Goal: Task Accomplishment & Management: Complete application form

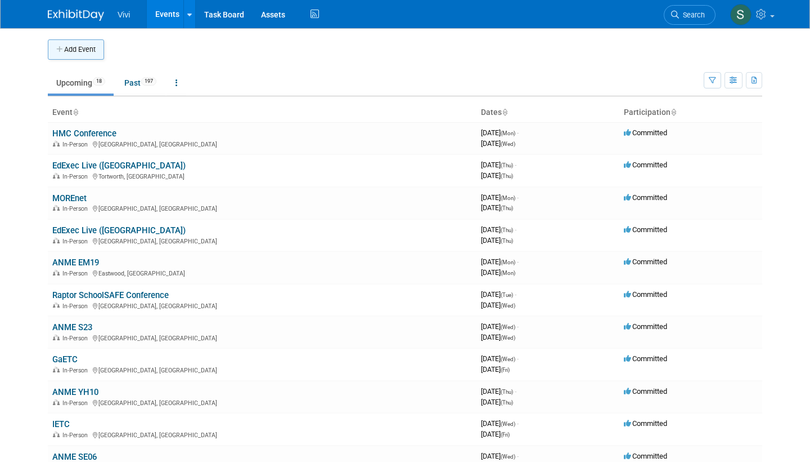
click at [80, 49] on button "Add Event" at bounding box center [76, 49] width 56 height 20
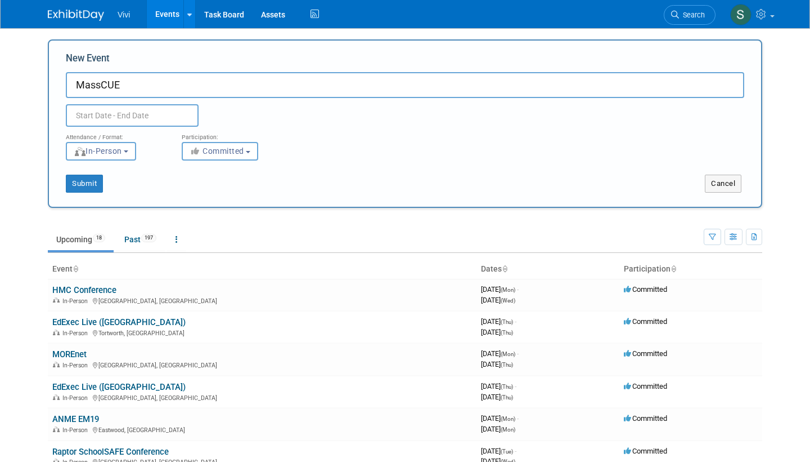
type input "MassCUE"
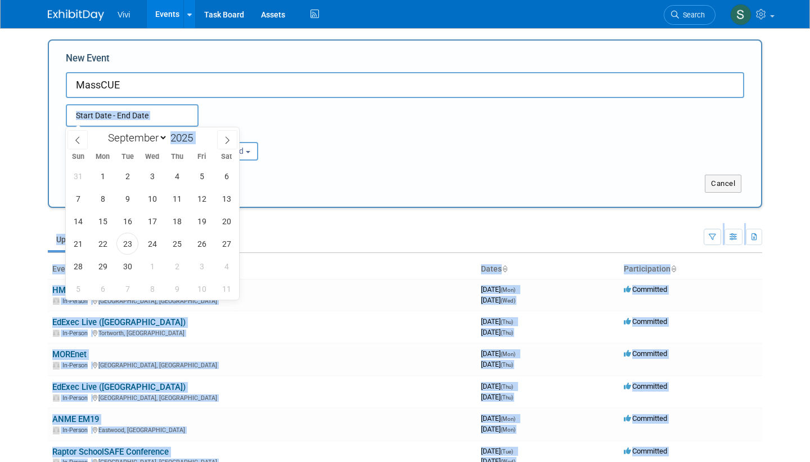
click at [111, 118] on input "text" at bounding box center [132, 115] width 133 height 23
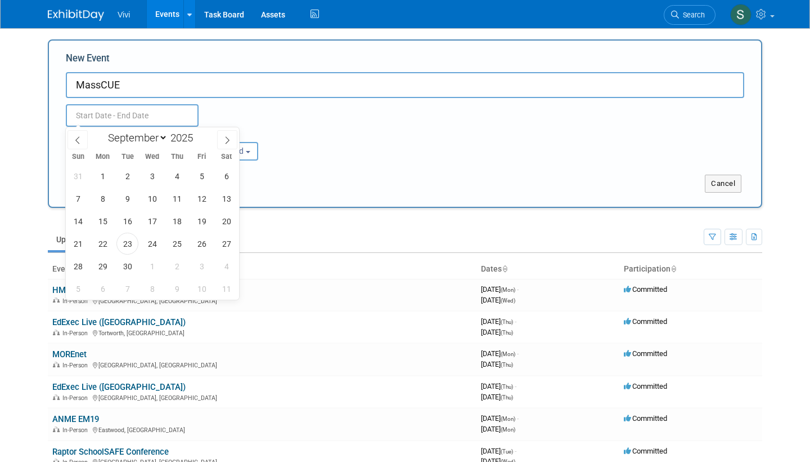
click at [127, 147] on div "January February March April May June July August September October November [D…" at bounding box center [152, 213] width 173 height 172
select select "9"
click at [154, 222] on span "15" at bounding box center [152, 221] width 22 height 22
type input "[DATE] to [DATE]"
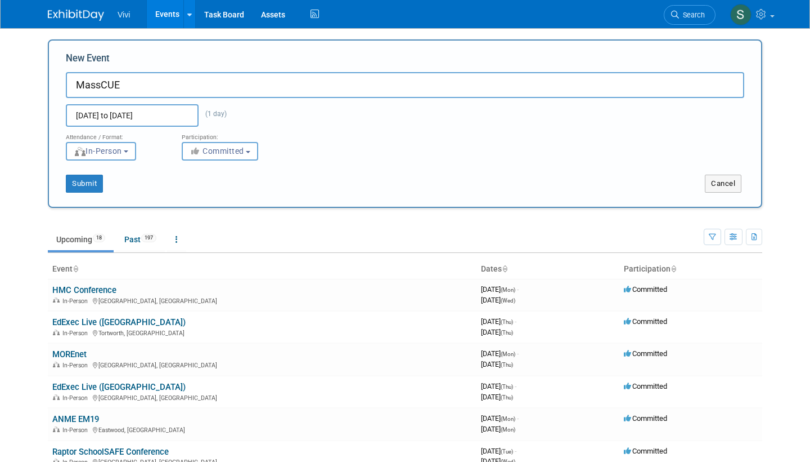
click at [327, 109] on div "[DATE] to [DATE] (1 day) Duplicate Event Warning" at bounding box center [405, 112] width 696 height 29
click at [162, 111] on input "[DATE] to [DATE]" at bounding box center [132, 115] width 133 height 23
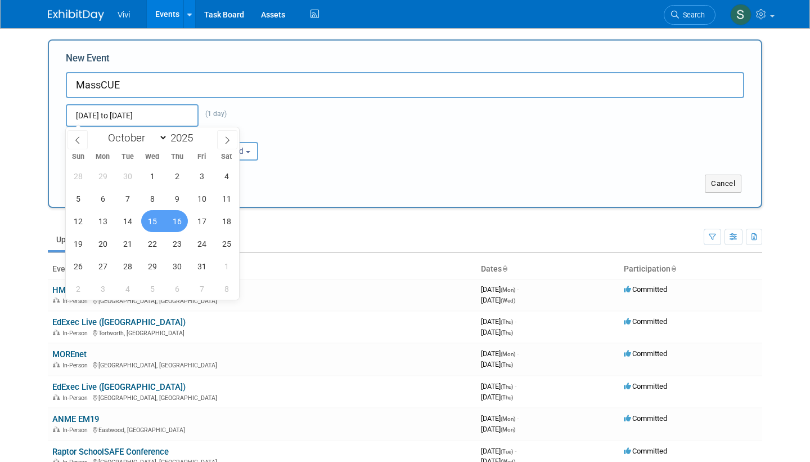
click at [176, 227] on span "16" at bounding box center [177, 221] width 22 height 22
type input "[DATE] to [DATE]"
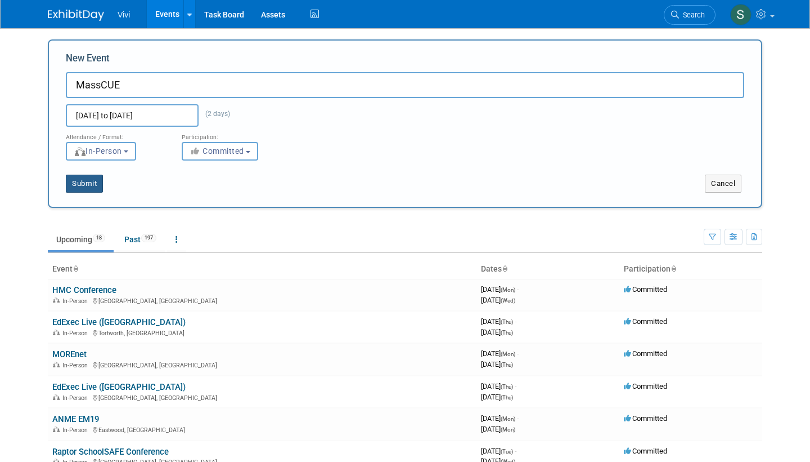
click at [78, 178] on button "Submit" at bounding box center [84, 183] width 37 height 18
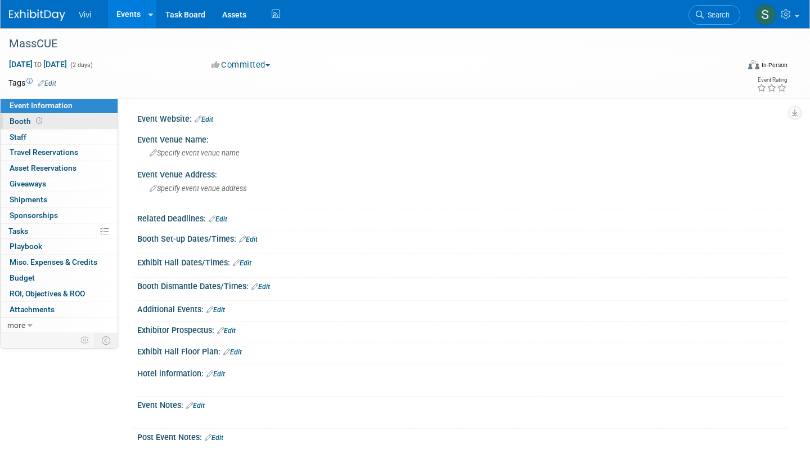
click at [32, 122] on span "Booth" at bounding box center [27, 121] width 35 height 9
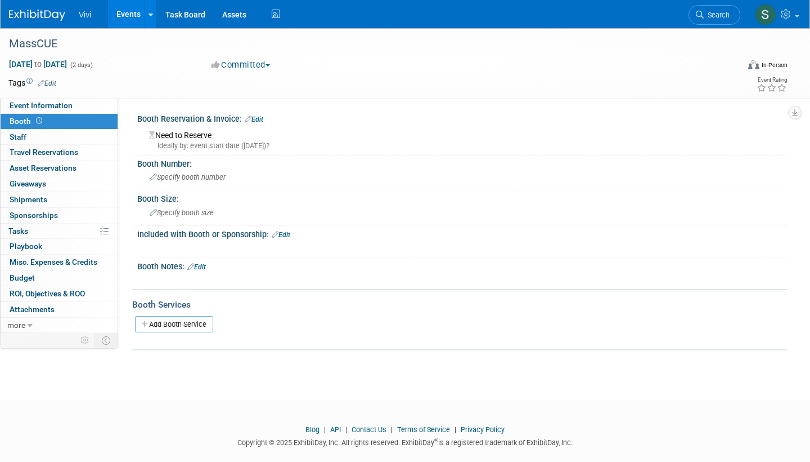
click at [260, 119] on link "Edit" at bounding box center [254, 119] width 19 height 8
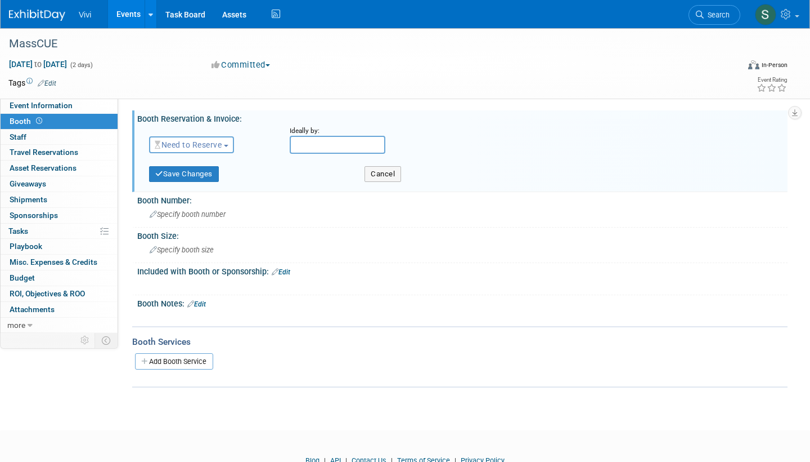
click at [203, 145] on span "Need to Reserve" at bounding box center [188, 144] width 67 height 9
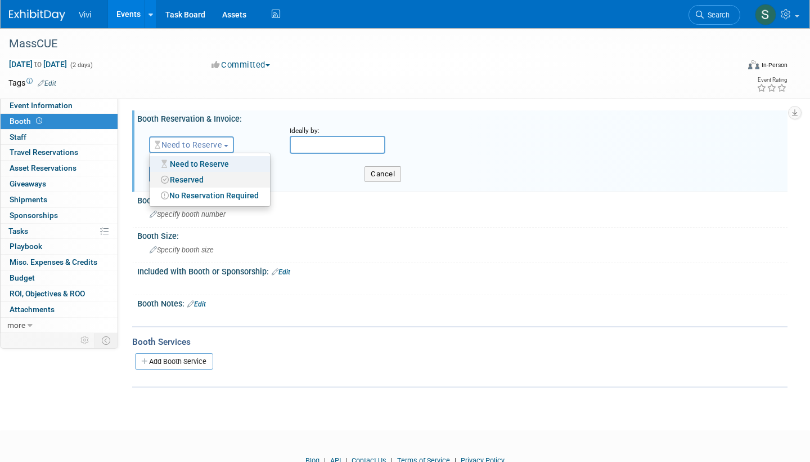
click at [194, 178] on link "Reserved" at bounding box center [210, 180] width 120 height 16
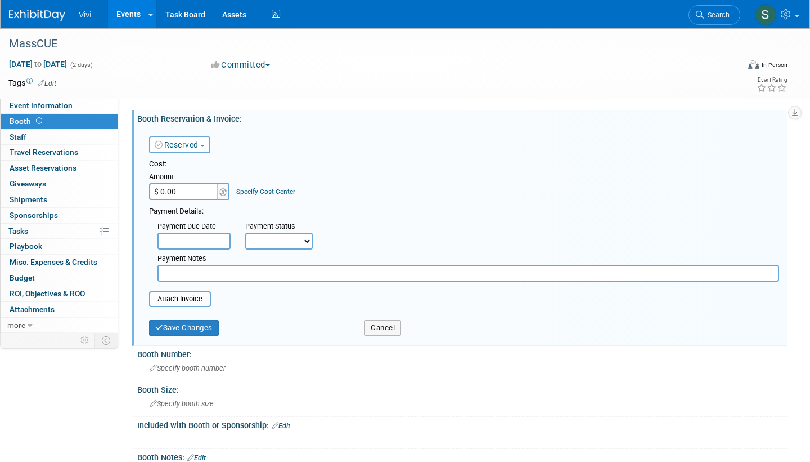
click at [189, 195] on input "$ 0.00" at bounding box center [184, 191] width 70 height 17
type input "$ 2,500.00"
click at [156, 324] on icon "submit" at bounding box center [159, 327] width 8 height 7
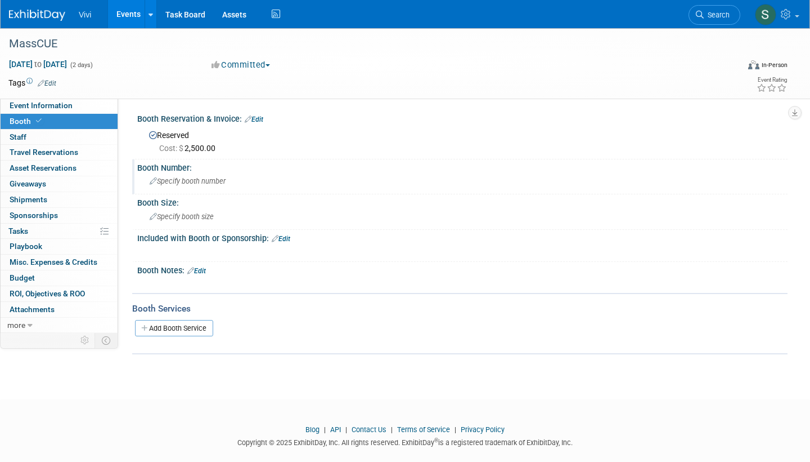
click at [170, 177] on span "Specify booth number" at bounding box center [188, 181] width 76 height 8
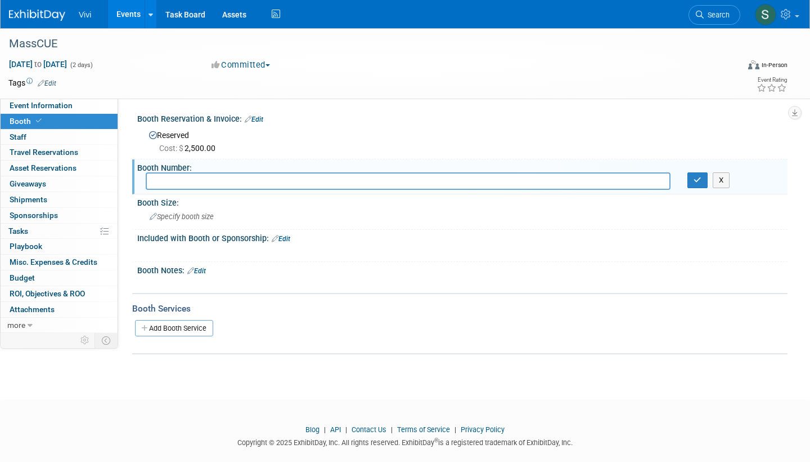
type input "6"
type input "506"
click at [692, 178] on button "button" at bounding box center [698, 180] width 20 height 16
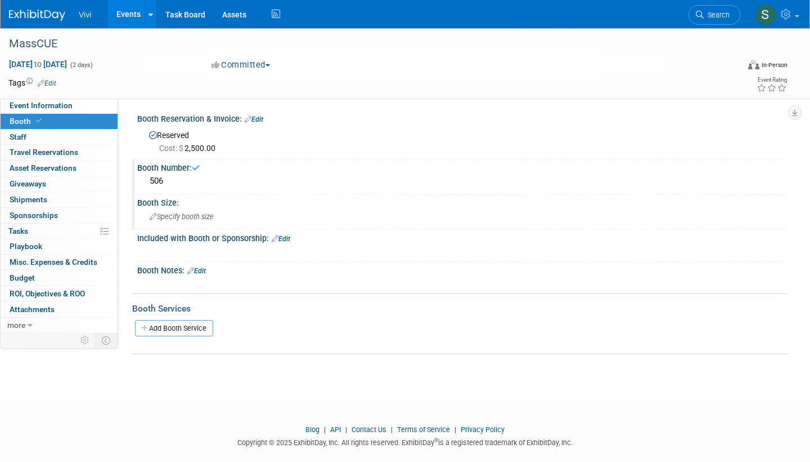
click at [187, 219] on span "Specify booth size" at bounding box center [182, 216] width 64 height 8
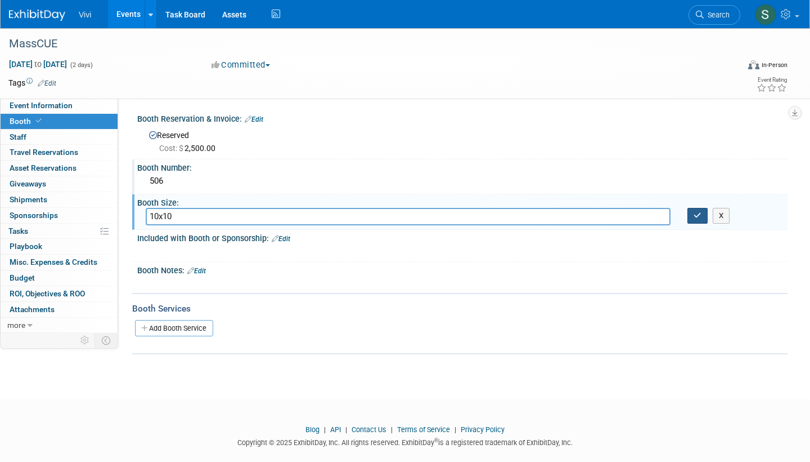
type input "10x10"
click at [693, 218] on button "button" at bounding box center [698, 216] width 20 height 16
